Goal: Information Seeking & Learning: Learn about a topic

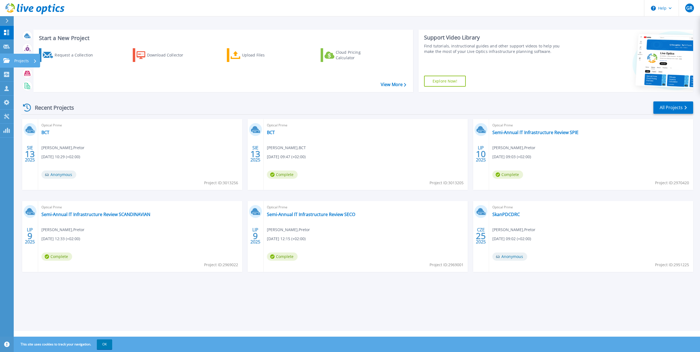
click at [10, 66] on link "Projects Projects" at bounding box center [7, 61] width 14 height 14
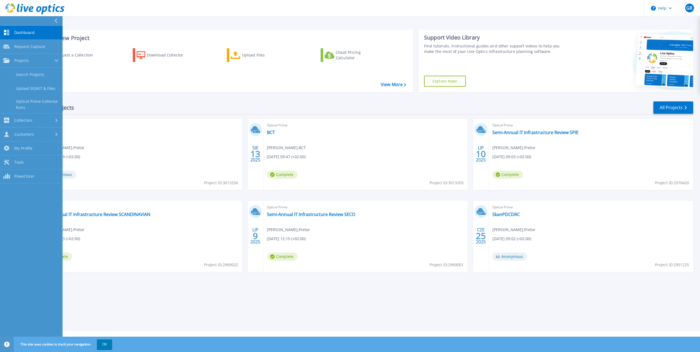
drag, startPoint x: 38, startPoint y: 78, endPoint x: 147, endPoint y: 73, distance: 109.0
click at [38, 78] on link "Search Projects" at bounding box center [31, 75] width 63 height 14
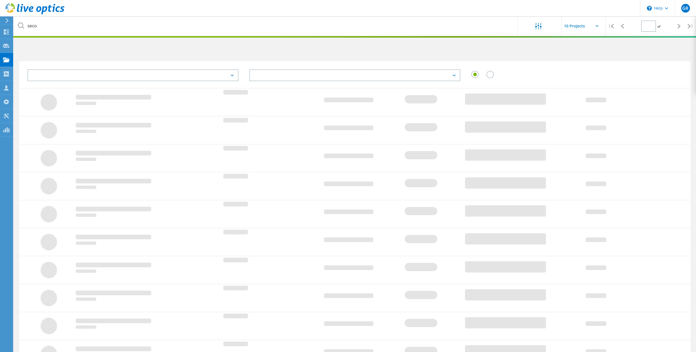
type input "1"
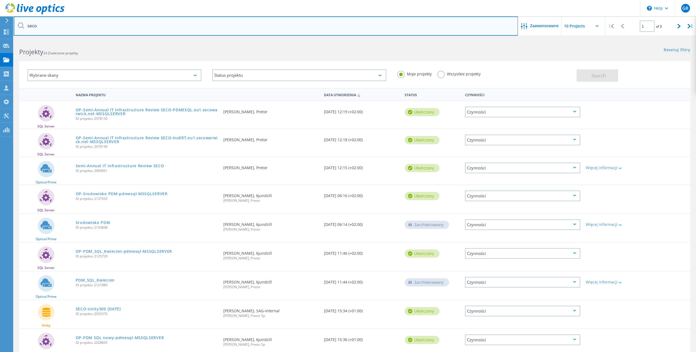
click at [86, 28] on input "seco" at bounding box center [266, 25] width 504 height 19
drag, startPoint x: 61, startPoint y: 25, endPoint x: 3, endPoint y: 33, distance: 58.5
click at [0, 33] on html "\n Help Explore Helpful Articles Contact Support GR Członek zespołu partnera w …" at bounding box center [348, 204] width 696 height 408
type input "novago"
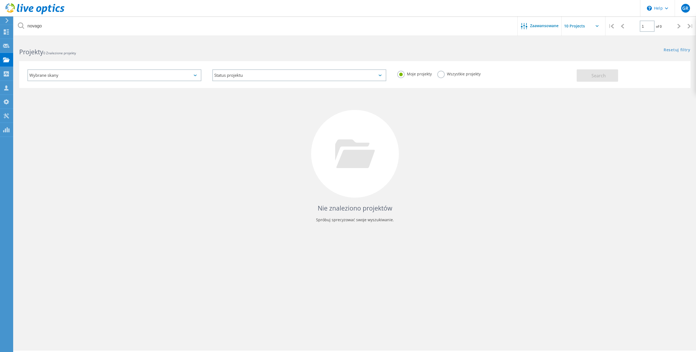
click at [451, 76] on label "Wszystkie projekty" at bounding box center [458, 73] width 43 height 5
click at [0, 0] on input "Wszystkie projekty" at bounding box center [0, 0] width 0 height 0
click at [596, 80] on button "Search" at bounding box center [597, 75] width 41 height 12
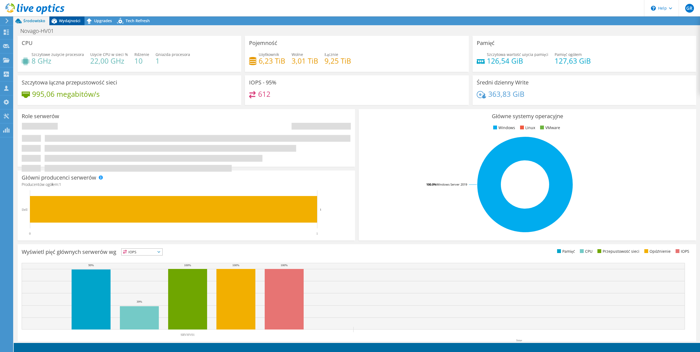
click at [71, 20] on span "Wydajności" at bounding box center [69, 20] width 21 height 5
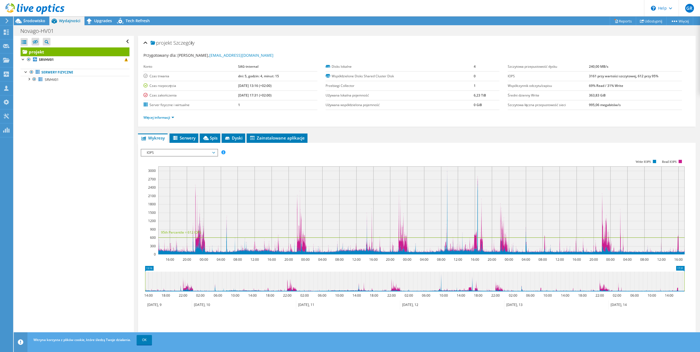
drag, startPoint x: 194, startPoint y: 139, endPoint x: 199, endPoint y: 142, distance: 6.5
click at [194, 139] on span "Serwery" at bounding box center [183, 137] width 23 height 5
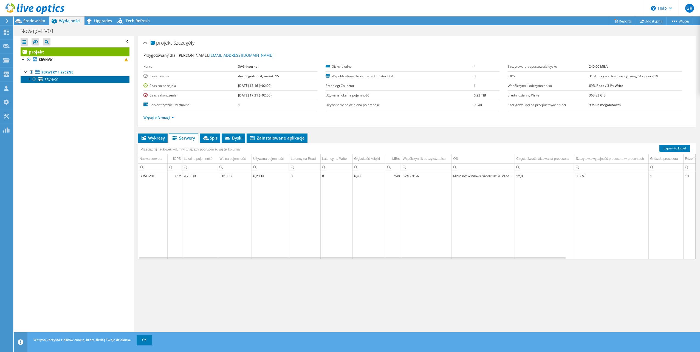
click at [41, 80] on icon at bounding box center [40, 79] width 5 height 4
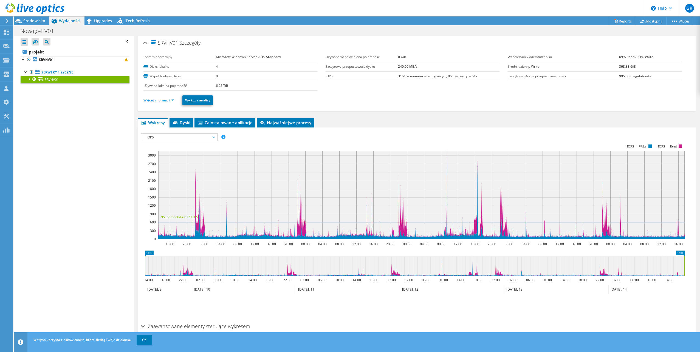
click at [184, 137] on span "IOPS" at bounding box center [179, 137] width 71 height 7
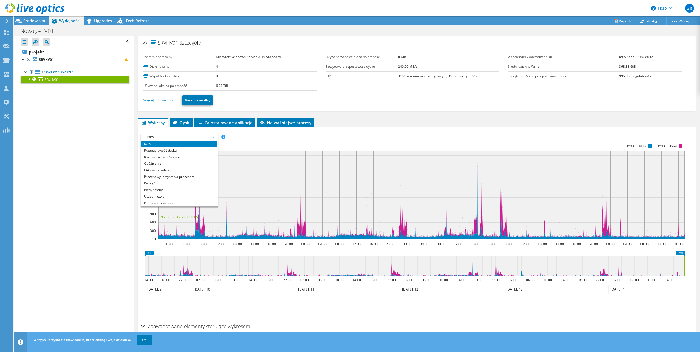
click at [184, 128] on div "IOPS Przepustowość dysku Rozmiar wejścia/wyjścia Opóźnienie Głębokość kolejki P…" at bounding box center [417, 224] width 552 height 193
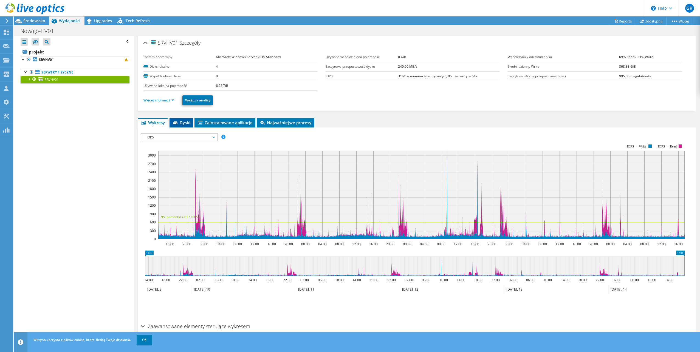
click at [185, 122] on span "Dyski" at bounding box center [181, 122] width 18 height 5
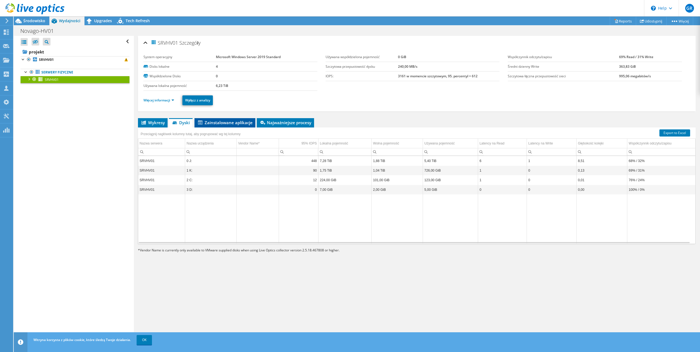
click at [237, 123] on span "Zainstalowane aplikacje" at bounding box center [224, 122] width 55 height 5
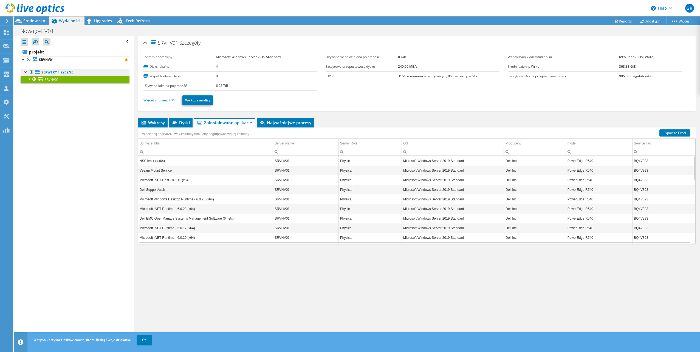
click at [58, 71] on link "Serwery fizyczne" at bounding box center [75, 72] width 109 height 7
drag, startPoint x: 59, startPoint y: 72, endPoint x: 33, endPoint y: 72, distance: 25.8
click at [58, 72] on link "Serwery fizyczne" at bounding box center [75, 72] width 109 height 7
click at [36, 59] on icon at bounding box center [35, 59] width 4 height 4
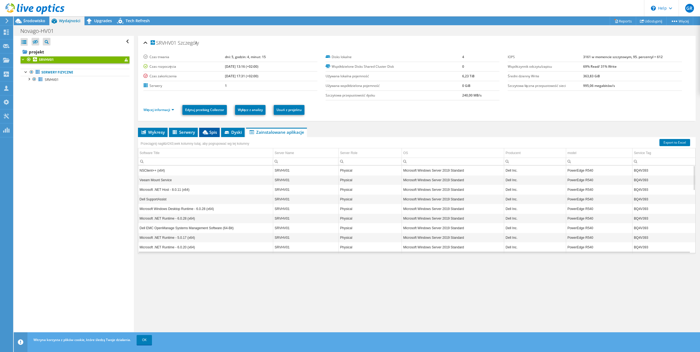
click at [213, 132] on span "Spis" at bounding box center [209, 131] width 15 height 5
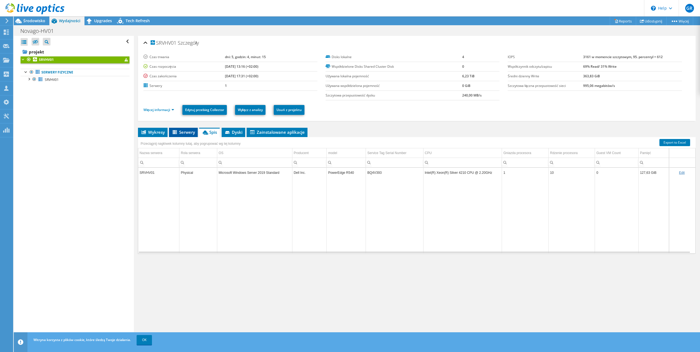
click at [186, 133] on span "Serwery" at bounding box center [183, 131] width 23 height 5
drag, startPoint x: 159, startPoint y: 133, endPoint x: 166, endPoint y: 135, distance: 7.6
click at [159, 133] on span "Wykresy" at bounding box center [153, 131] width 24 height 5
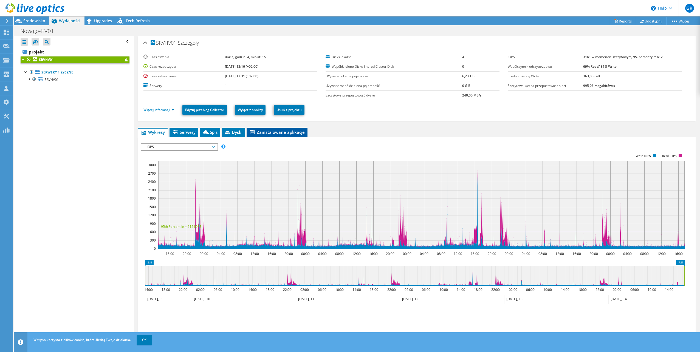
click at [247, 135] on li "Zainstalowane aplikacje" at bounding box center [277, 132] width 61 height 9
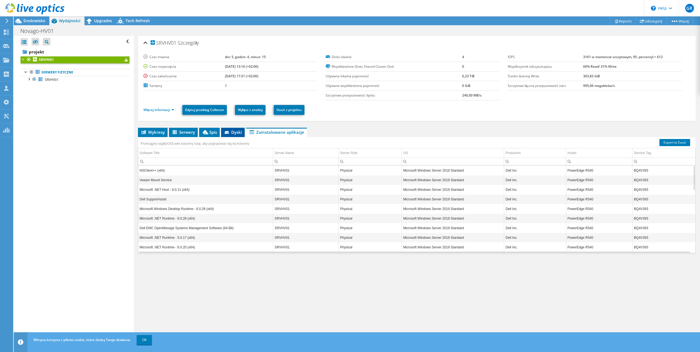
click at [238, 135] on span "Dyski" at bounding box center [233, 131] width 18 height 5
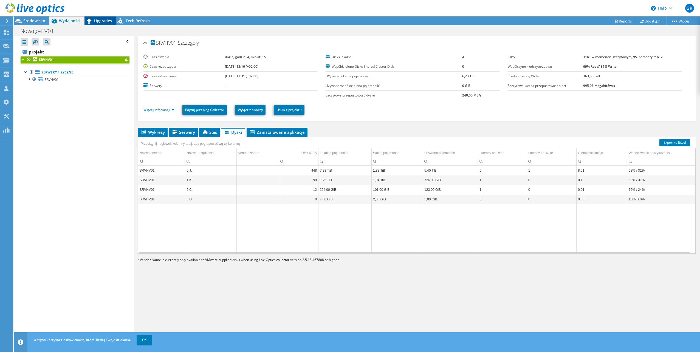
click at [101, 19] on span "Upgrades" at bounding box center [103, 20] width 18 height 5
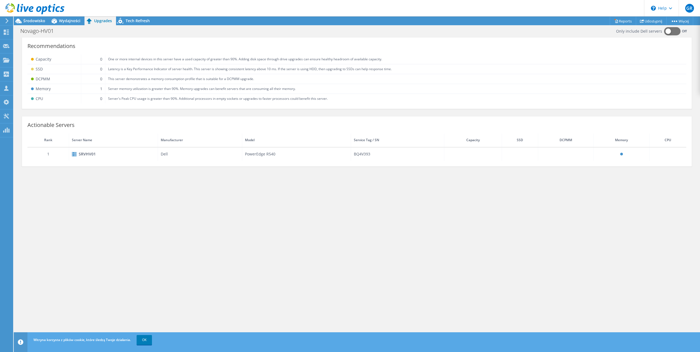
click at [137, 16] on header "GR Członek zespołu [PERSON_NAME] [PERSON_NAME][EMAIL_ADDRESS][DOMAIN_NAME] [GEO…" at bounding box center [350, 8] width 700 height 16
click at [138, 19] on span "Tech Refresh" at bounding box center [138, 20] width 24 height 5
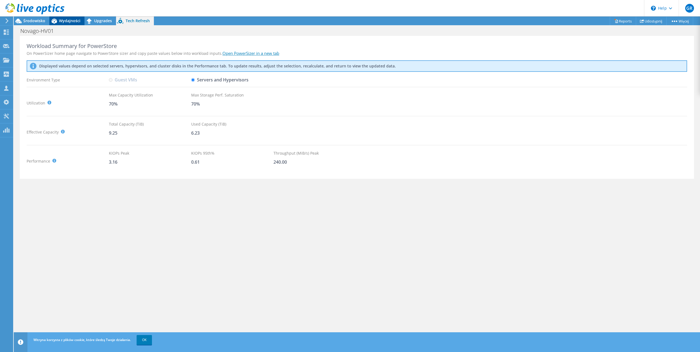
click at [67, 18] on div "Wydajności" at bounding box center [66, 20] width 35 height 9
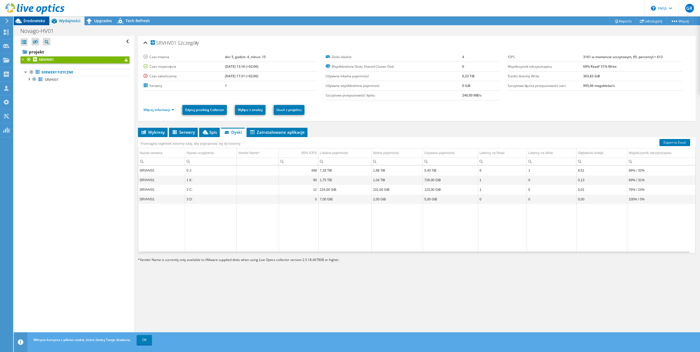
click at [38, 20] on span "Środowisko" at bounding box center [34, 20] width 22 height 5
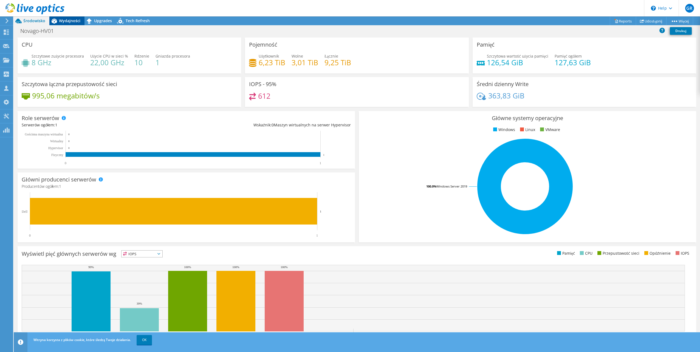
click at [70, 18] on div "Wydajności" at bounding box center [66, 20] width 35 height 9
